Goal: Find specific page/section: Find specific page/section

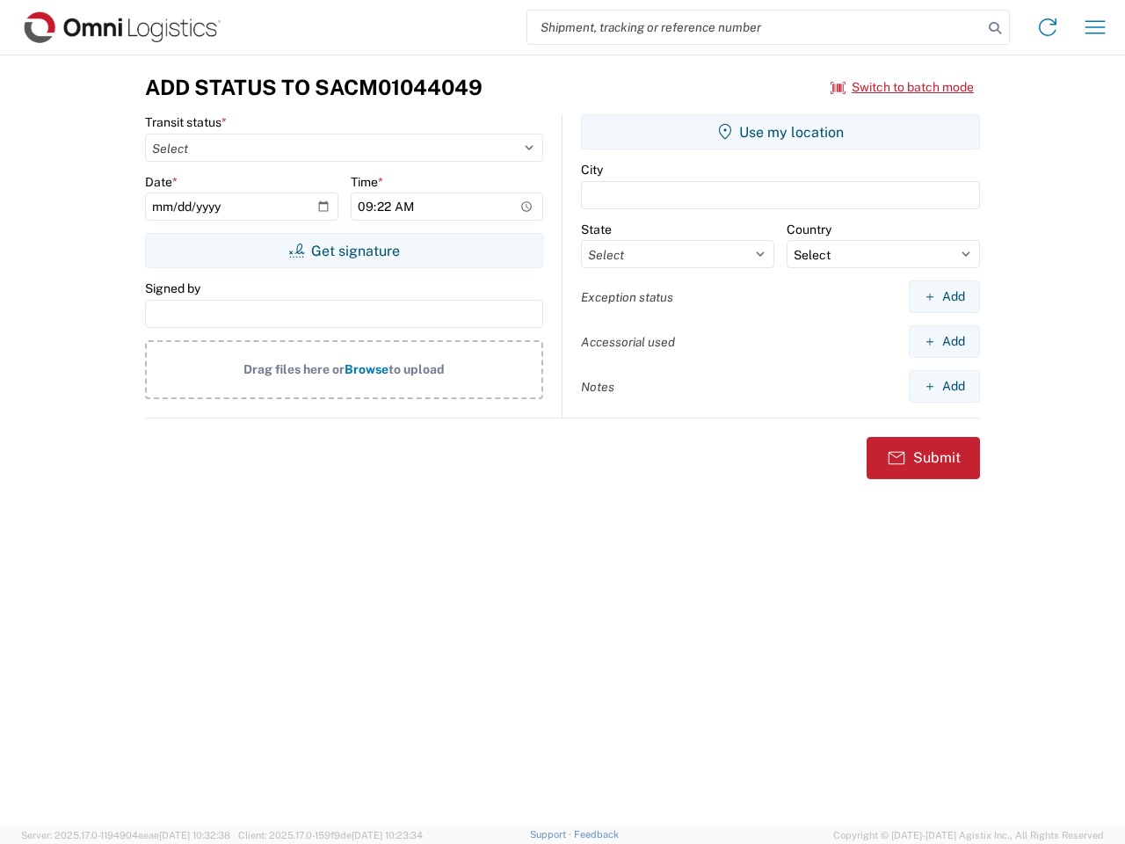
click at [755, 27] on input "search" at bounding box center [755, 27] width 455 height 33
click at [995, 28] on icon at bounding box center [995, 28] width 25 height 25
click at [1048, 27] on icon at bounding box center [1048, 27] width 28 height 28
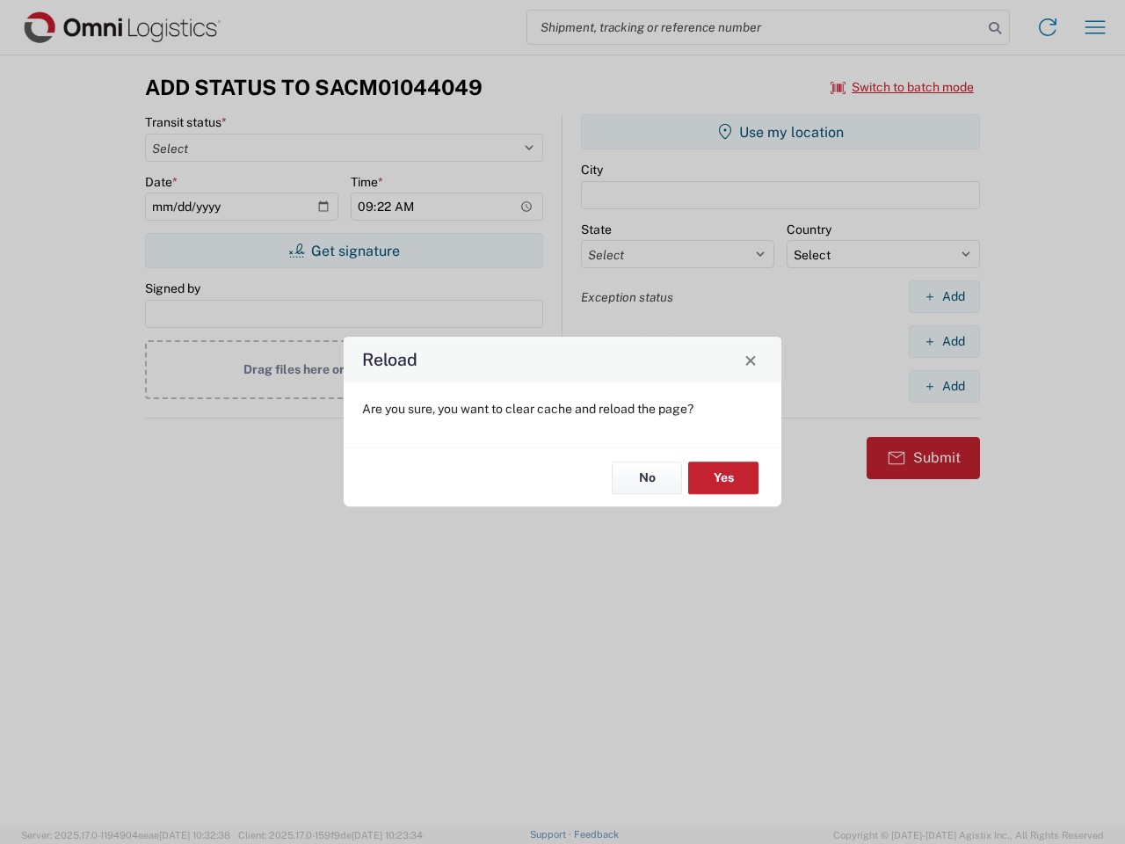
click at [1095, 27] on div "Reload Are you sure, you want to clear cache and reload the page? No Yes" at bounding box center [562, 422] width 1125 height 844
click at [903, 87] on div "Reload Are you sure, you want to clear cache and reload the page? No Yes" at bounding box center [562, 422] width 1125 height 844
click at [344, 251] on div "Reload Are you sure, you want to clear cache and reload the page? No Yes" at bounding box center [562, 422] width 1125 height 844
click at [781, 132] on div "Reload Are you sure, you want to clear cache and reload the page? No Yes" at bounding box center [562, 422] width 1125 height 844
click at [944, 296] on div "Reload Are you sure, you want to clear cache and reload the page? No Yes" at bounding box center [562, 422] width 1125 height 844
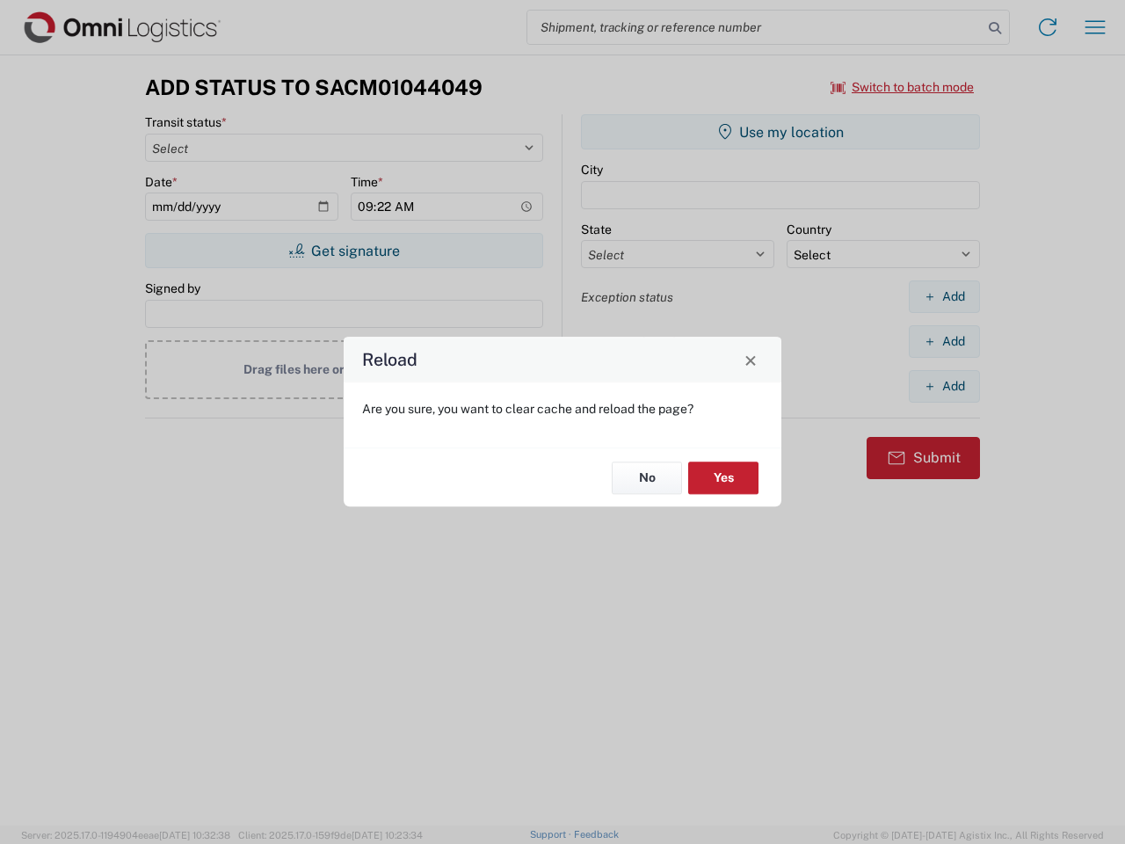
click at [944, 341] on div "Reload Are you sure, you want to clear cache and reload the page? No Yes" at bounding box center [562, 422] width 1125 height 844
click at [944, 386] on div "Reload Are you sure, you want to clear cache and reload the page? No Yes" at bounding box center [562, 422] width 1125 height 844
